Goal: Task Accomplishment & Management: Manage account settings

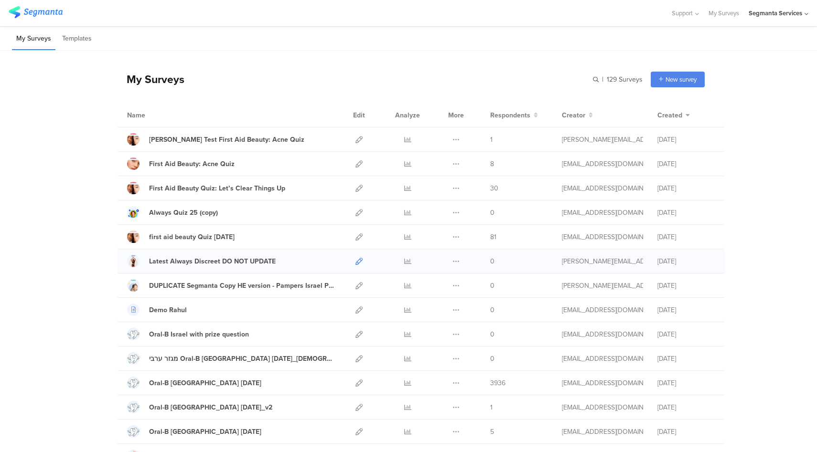
click at [358, 262] on icon at bounding box center [358, 261] width 7 height 7
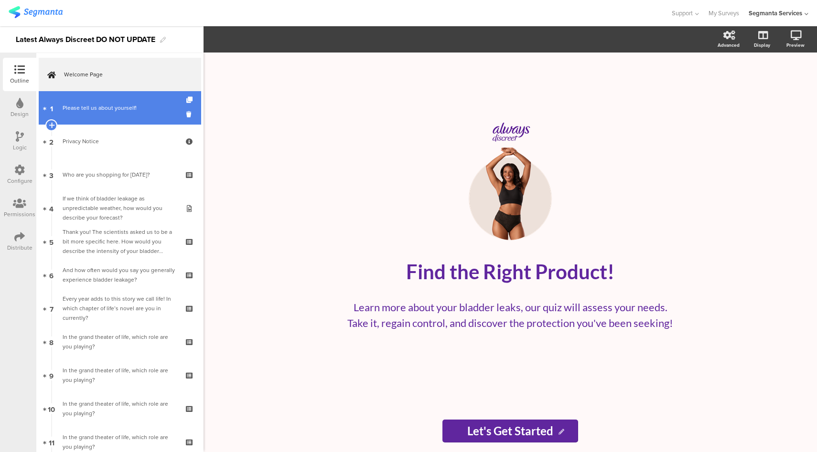
click at [144, 117] on link "1 Please tell us about yourself!" at bounding box center [120, 107] width 162 height 33
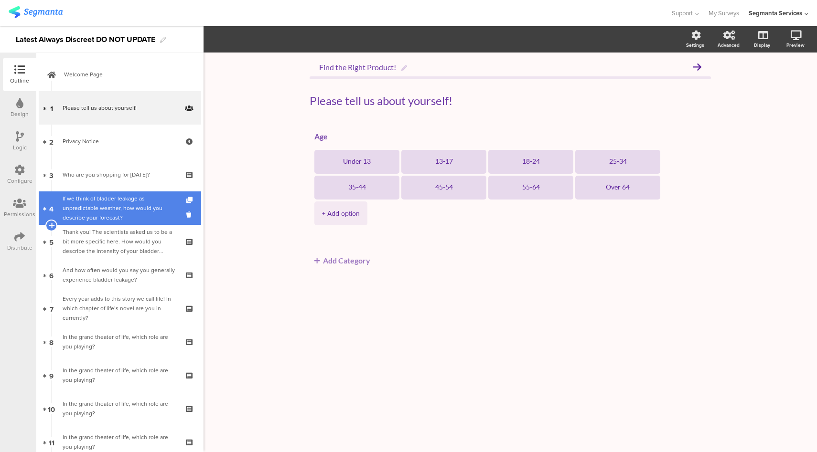
click at [124, 209] on div "If we think of bladder leakage as unpredictable weather, how would you describe…" at bounding box center [120, 208] width 114 height 29
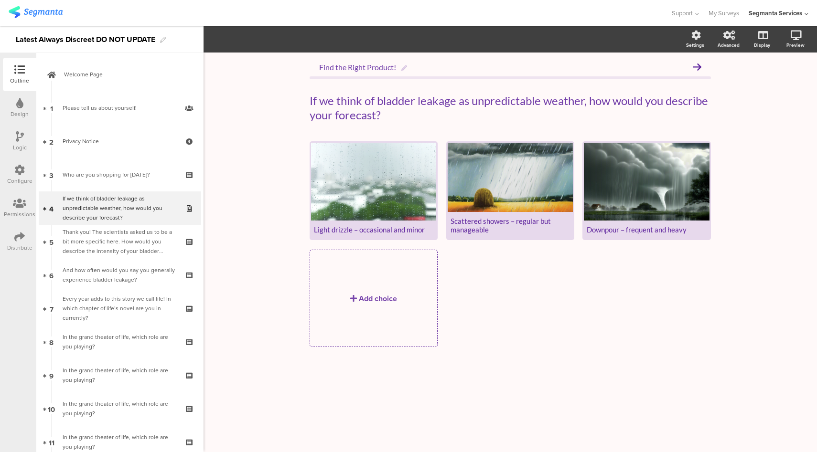
click at [776, 17] on div "Segmanta Services" at bounding box center [774, 13] width 53 height 9
